Goal: Information Seeking & Learning: Learn about a topic

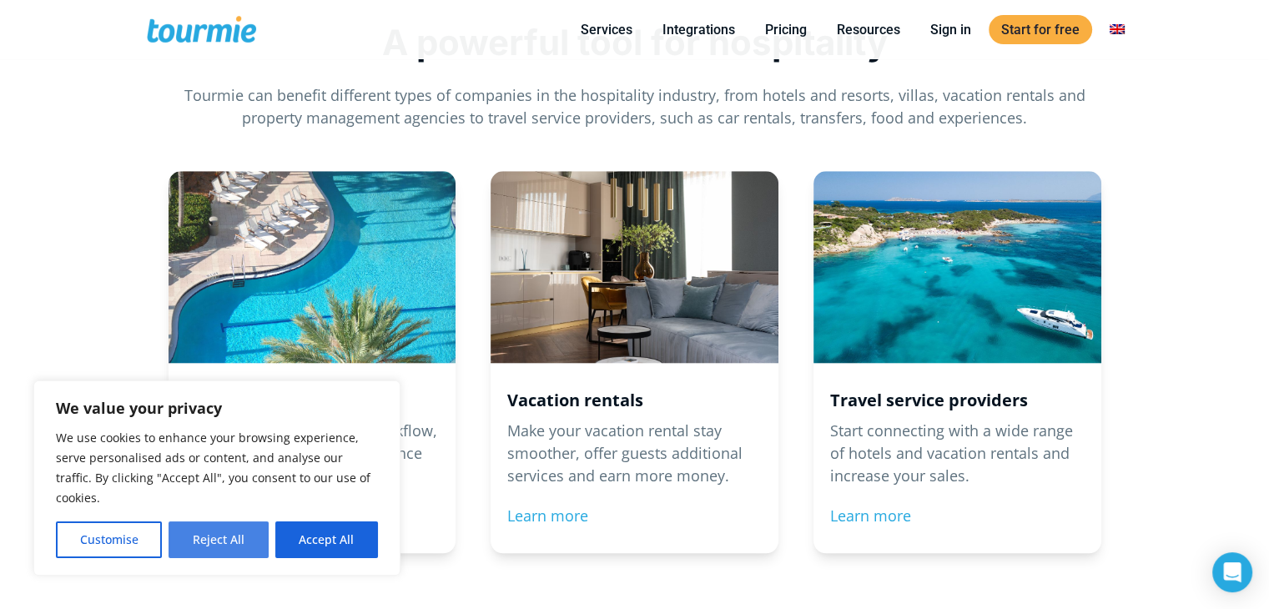
click at [240, 545] on button "Reject All" at bounding box center [217, 539] width 99 height 37
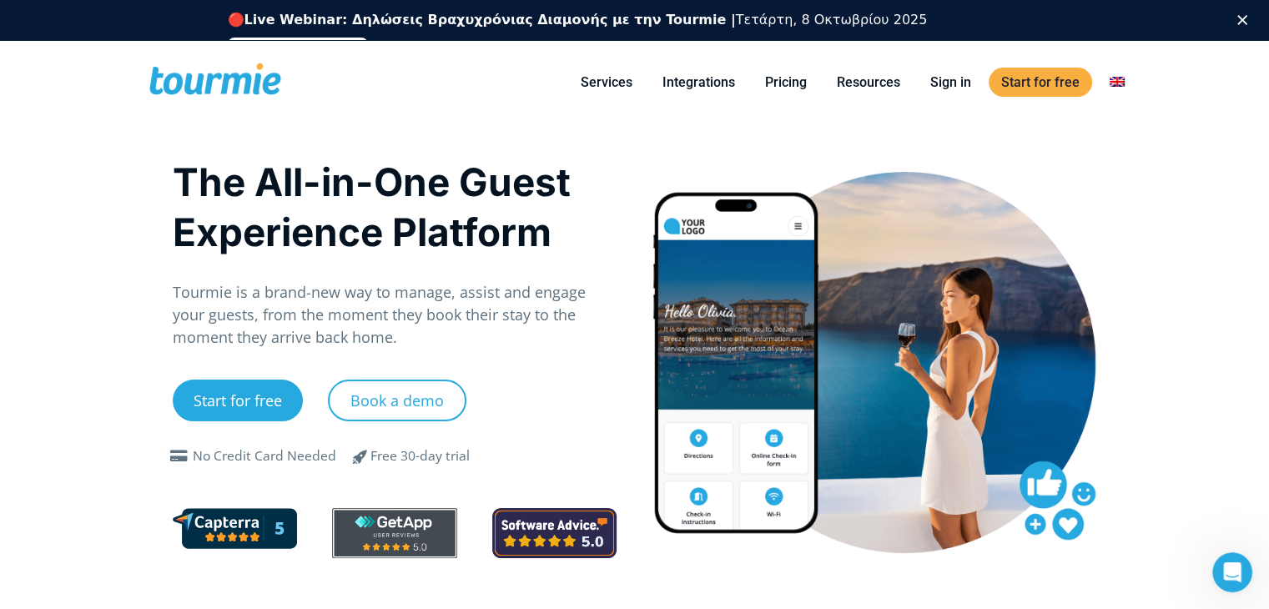
click at [1247, 15] on icon "Κλείσιμο" at bounding box center [1242, 20] width 10 height 10
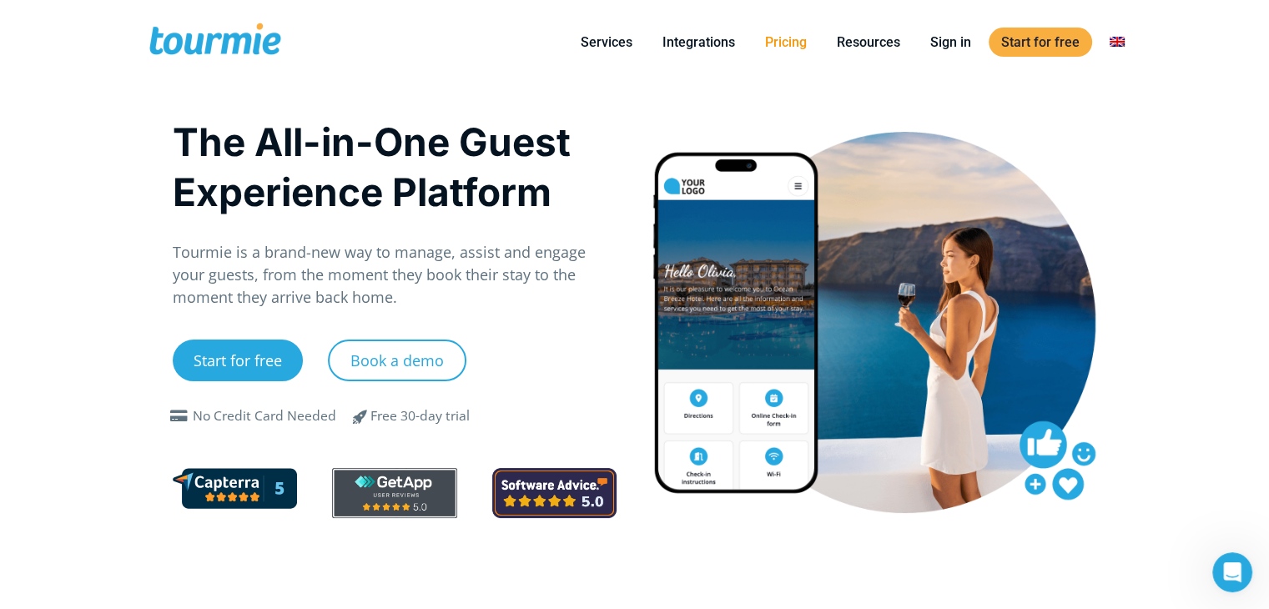
click at [785, 44] on link "Pricing" at bounding box center [785, 42] width 67 height 21
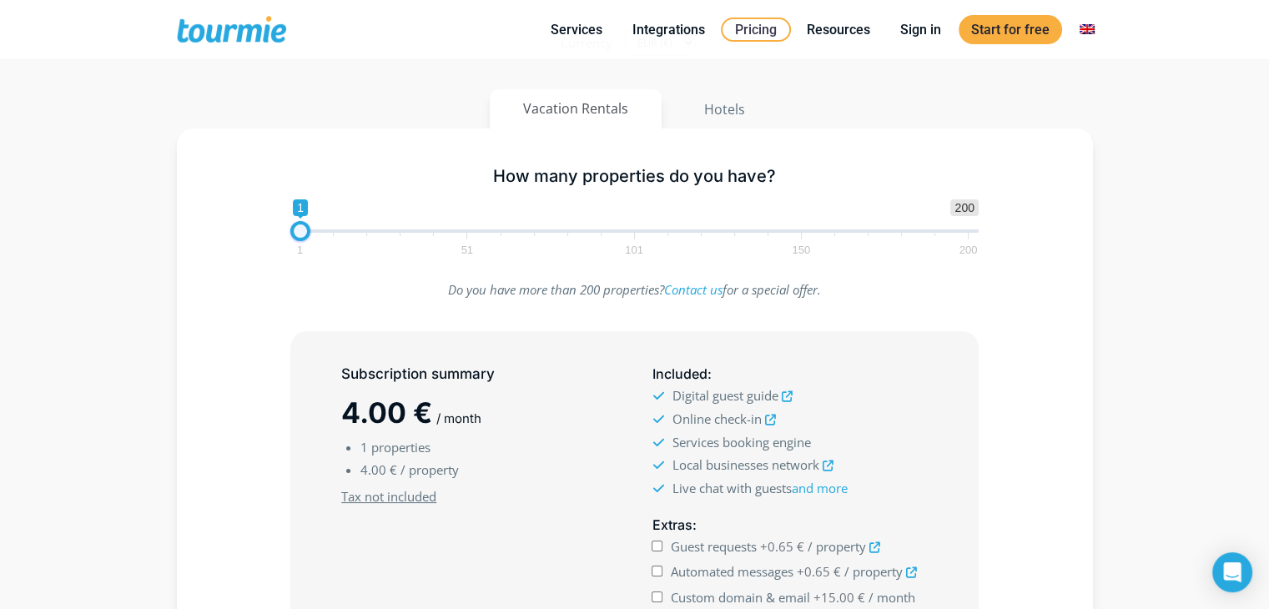
scroll to position [157, 0]
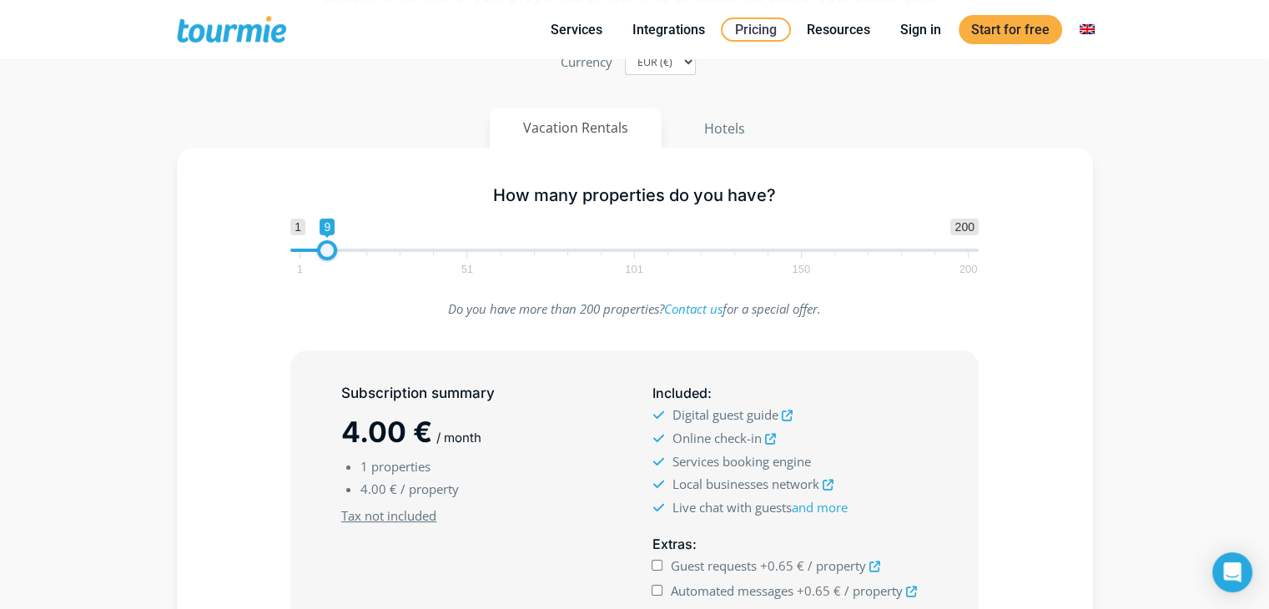
type input "12"
drag, startPoint x: 303, startPoint y: 248, endPoint x: 340, endPoint y: 248, distance: 37.5
click at [340, 248] on span at bounding box center [337, 250] width 20 height 20
